Goal: Transaction & Acquisition: Subscribe to service/newsletter

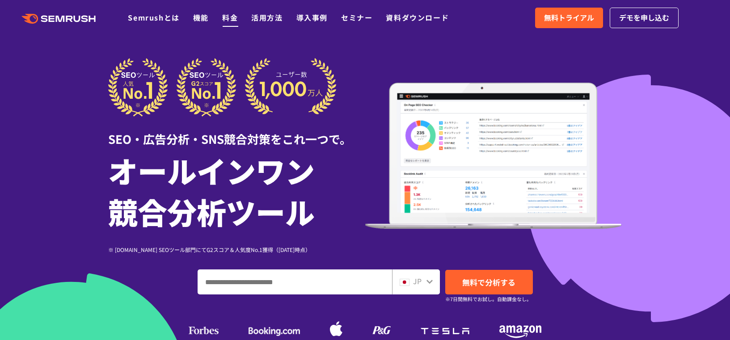
click at [234, 22] on link "料金" at bounding box center [230, 17] width 16 height 11
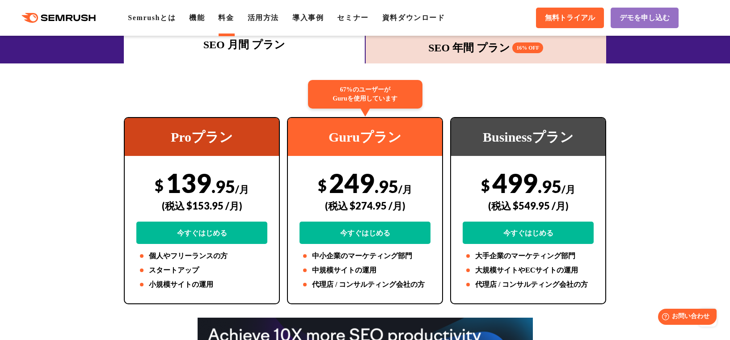
scroll to position [134, 0]
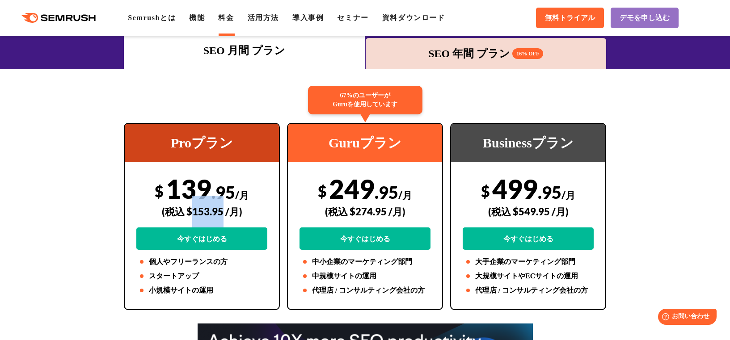
drag, startPoint x: 192, startPoint y: 213, endPoint x: 221, endPoint y: 212, distance: 29.1
click at [221, 212] on div "(税込 $153.95 /月)" at bounding box center [201, 212] width 131 height 32
copy div "153.95"
click at [454, 61] on div "SEO 年間 プラン 16% OFF" at bounding box center [486, 54] width 232 height 16
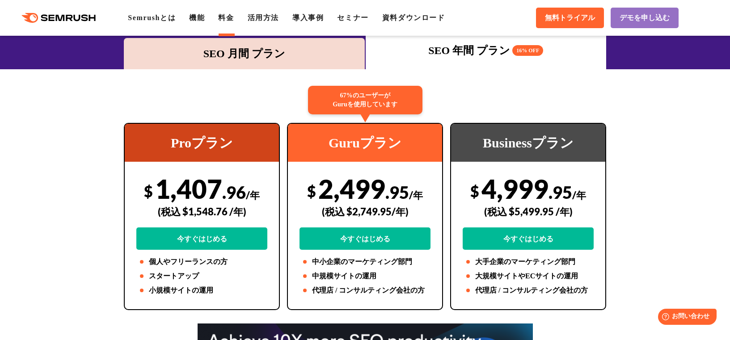
click at [448, 45] on div "SEO 年間 プラン 16% OFF" at bounding box center [486, 50] width 232 height 16
click at [271, 53] on div "SEO 月間 プラン" at bounding box center [244, 54] width 232 height 16
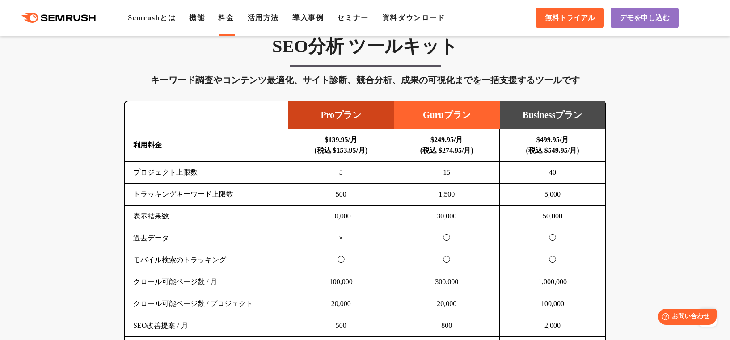
scroll to position [536, 0]
